Goal: Find contact information: Find contact information

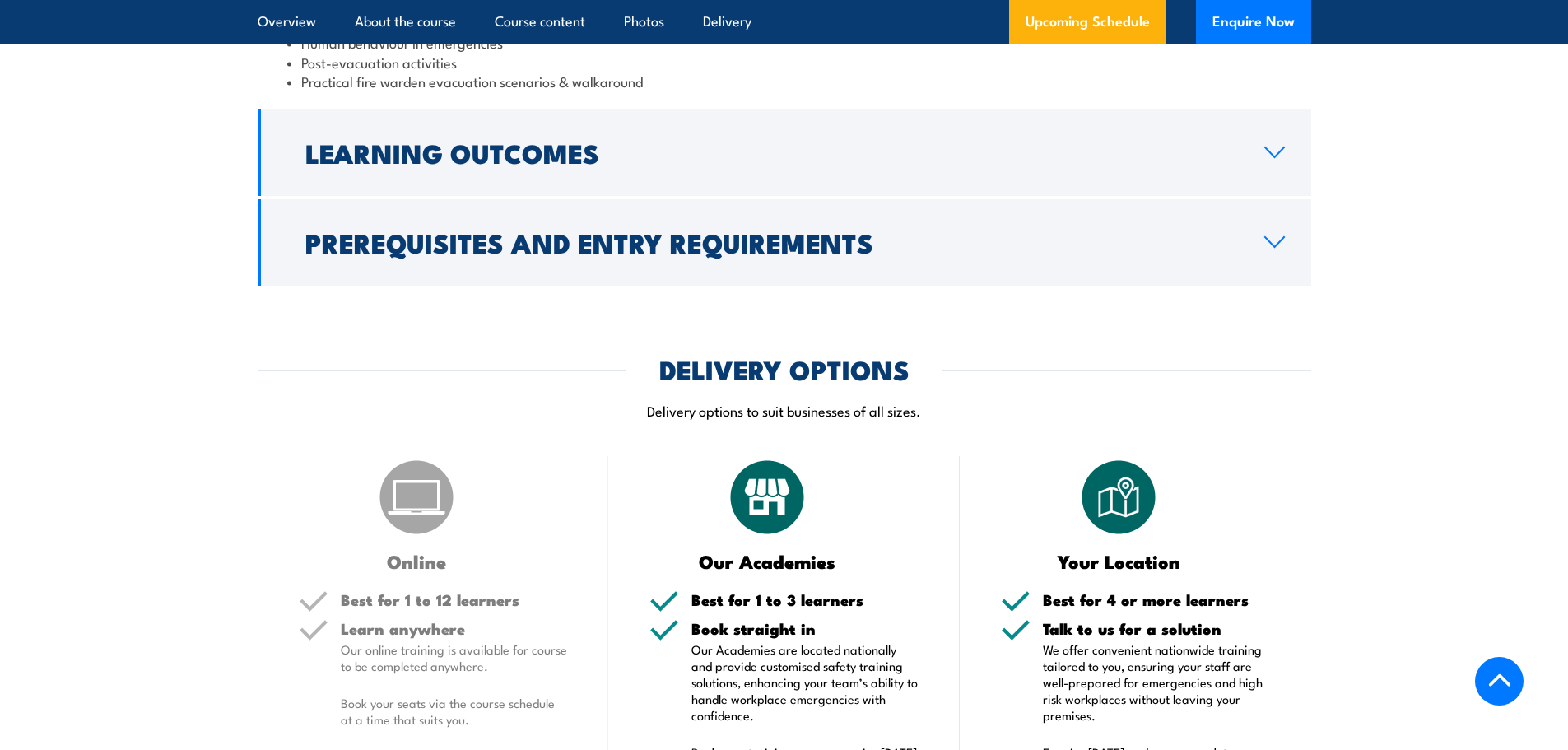
scroll to position [2356, 0]
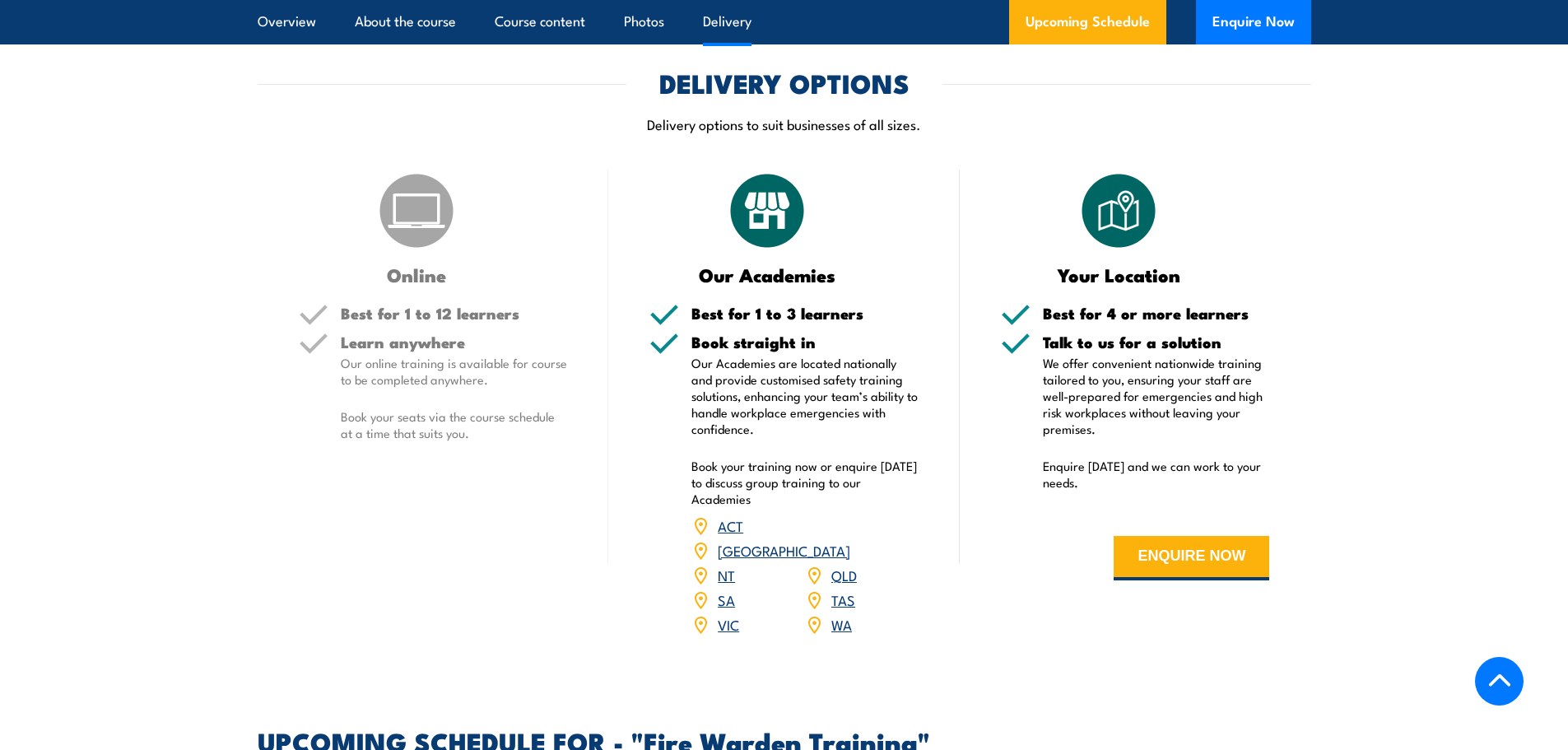
drag, startPoint x: 1210, startPoint y: 545, endPoint x: 995, endPoint y: 625, distance: 229.4
click at [995, 625] on div "Your Location Best for 4 or more learners Talk to us for a solution We offer co…" at bounding box center [1135, 413] width 352 height 488
click at [1202, 544] on button "ENQUIRE NOW" at bounding box center [1191, 557] width 155 height 44
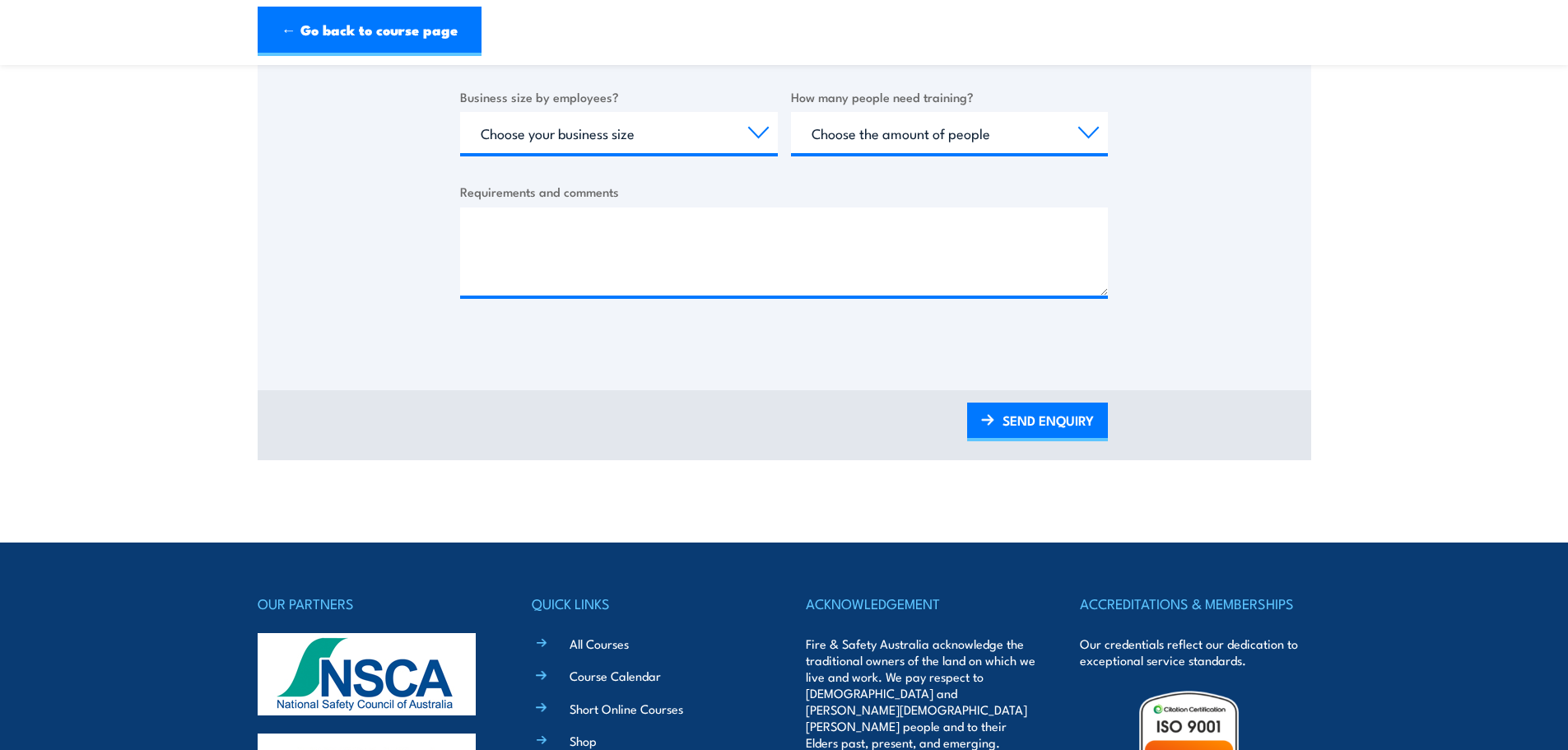
scroll to position [740, 0]
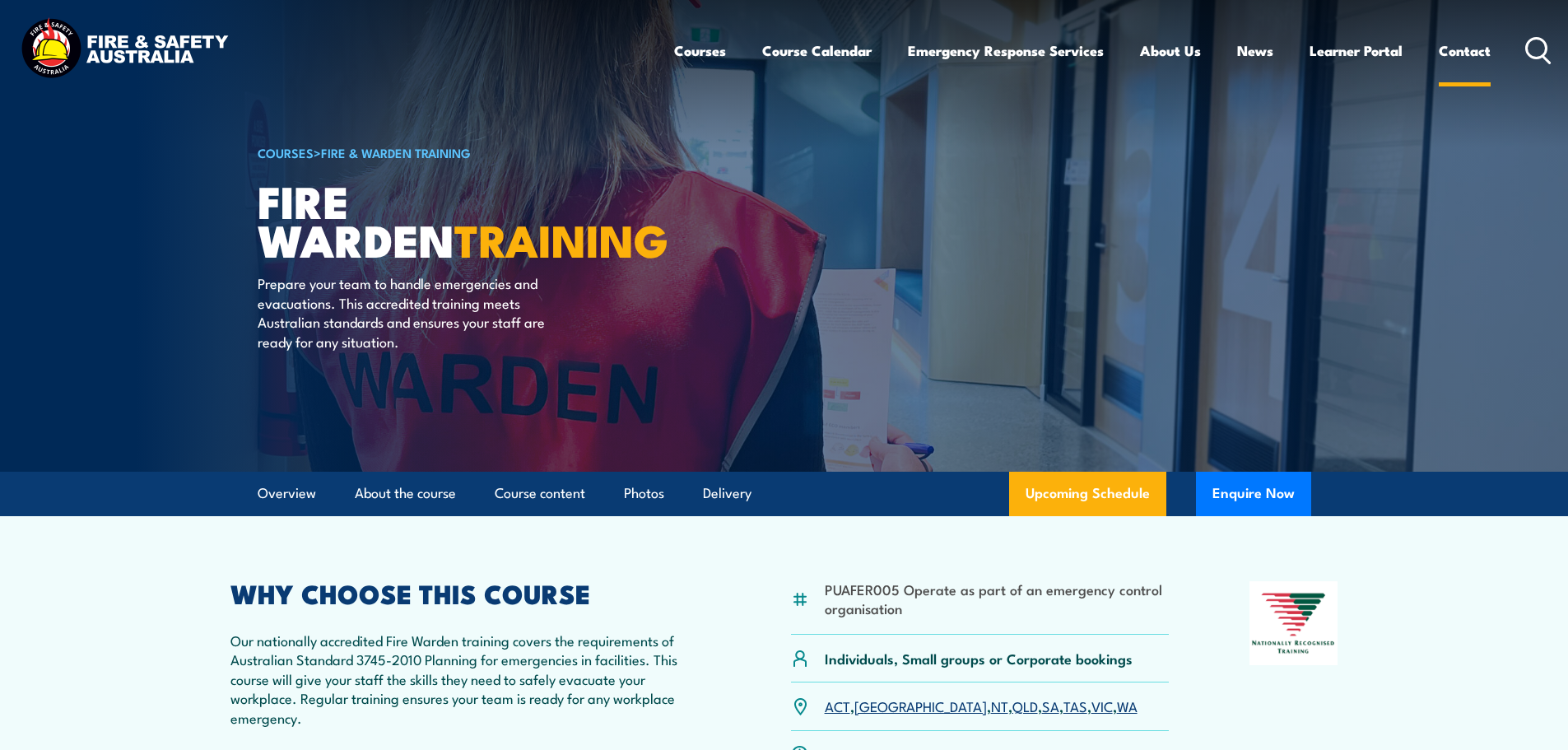
click at [1460, 41] on link "Contact" at bounding box center [1465, 50] width 52 height 43
